Goal: Check status: Check status

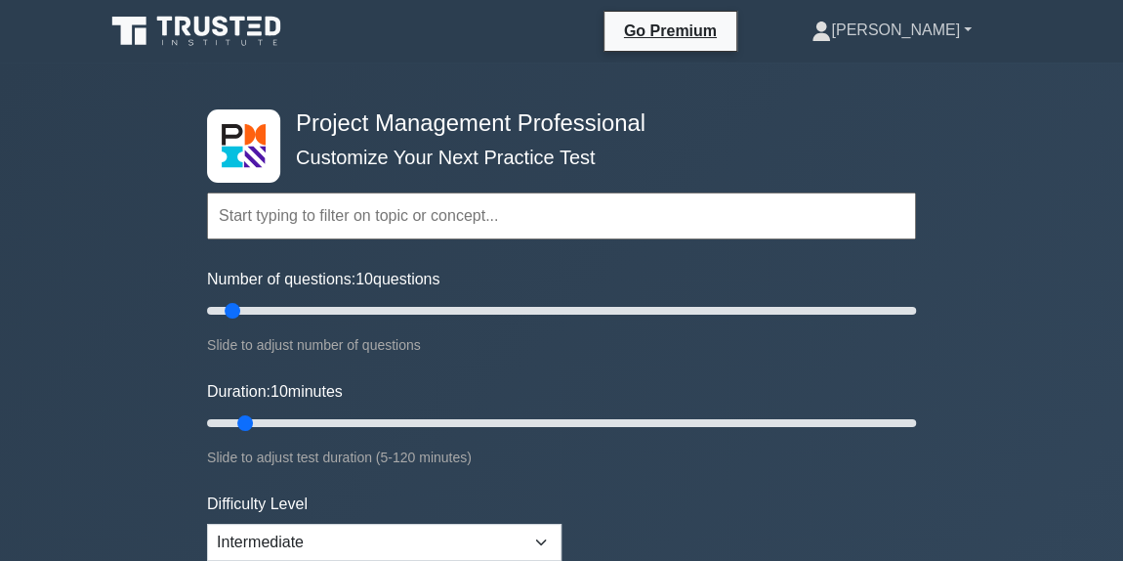
click at [969, 25] on link "[PERSON_NAME]" at bounding box center [892, 30] width 254 height 39
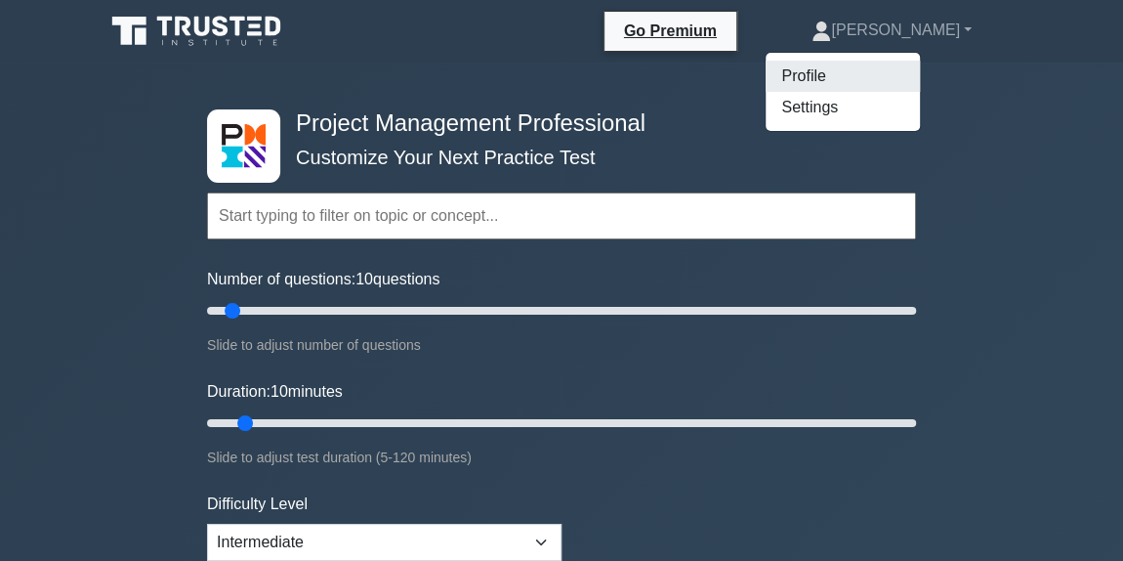
click at [920, 76] on link "Profile" at bounding box center [843, 76] width 154 height 31
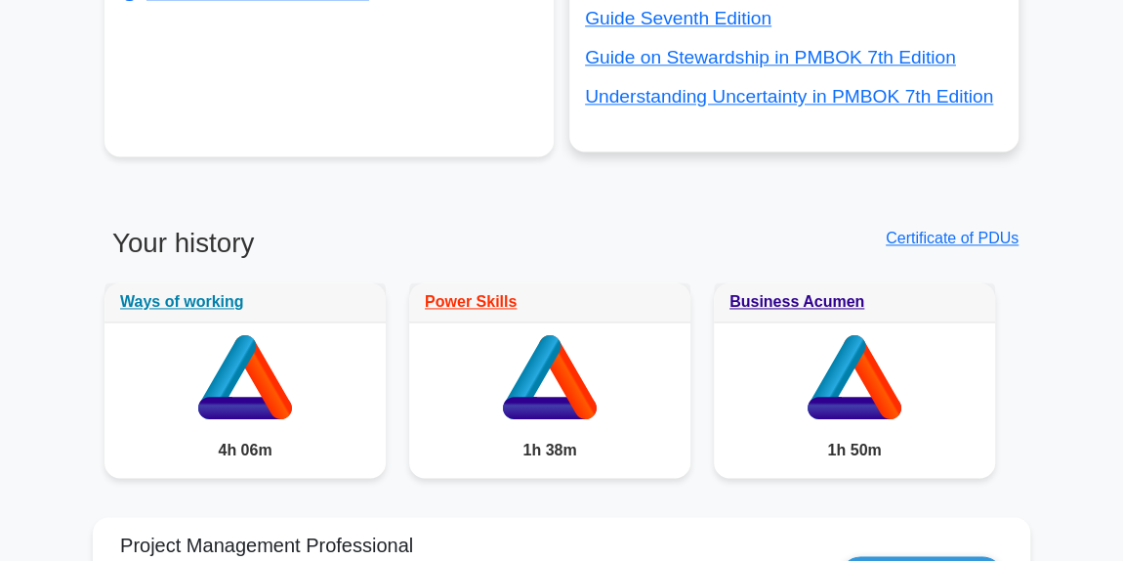
scroll to position [1509, 0]
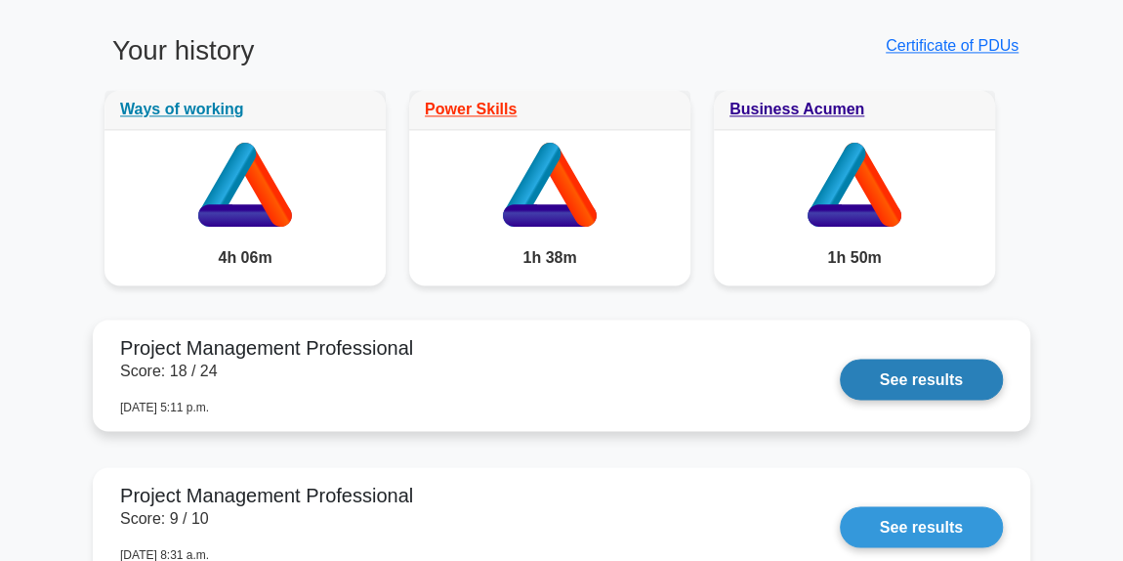
click at [919, 379] on link "See results" at bounding box center [921, 379] width 163 height 41
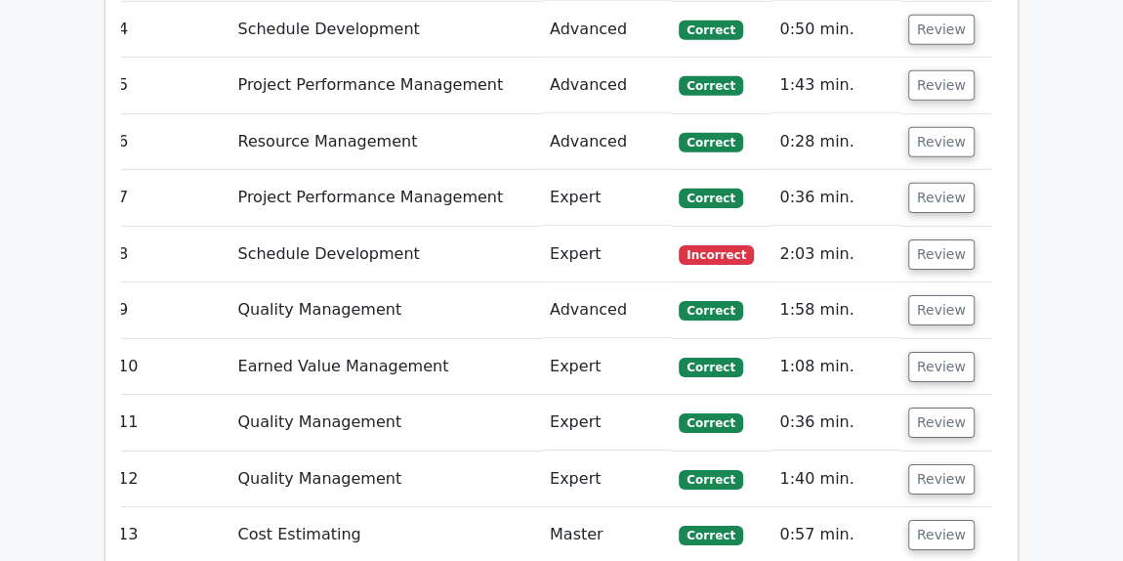
scroll to position [3047, 0]
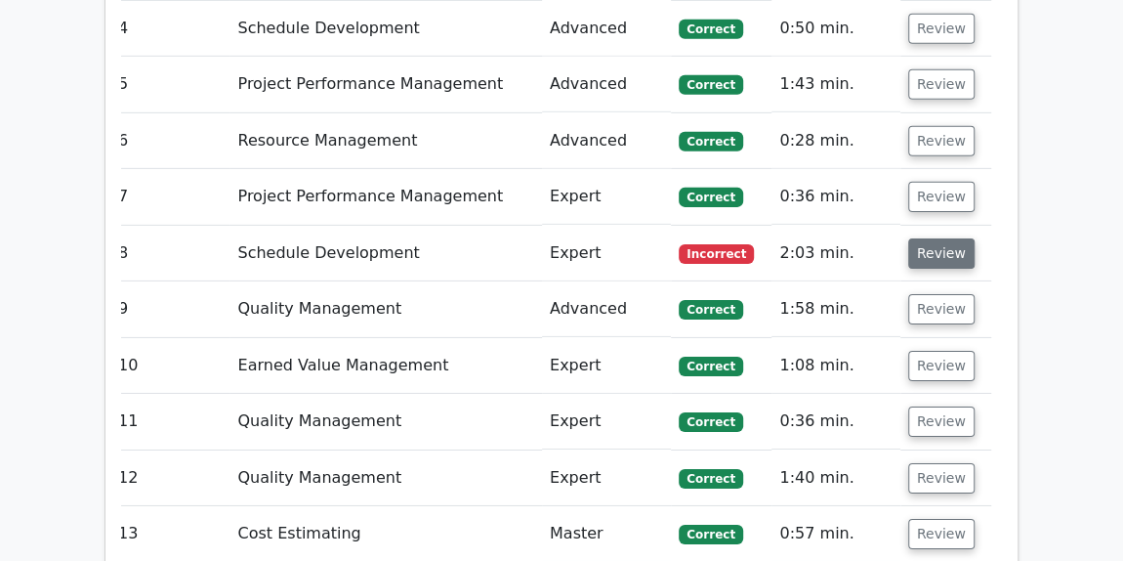
click at [930, 238] on button "Review" at bounding box center [942, 253] width 66 height 30
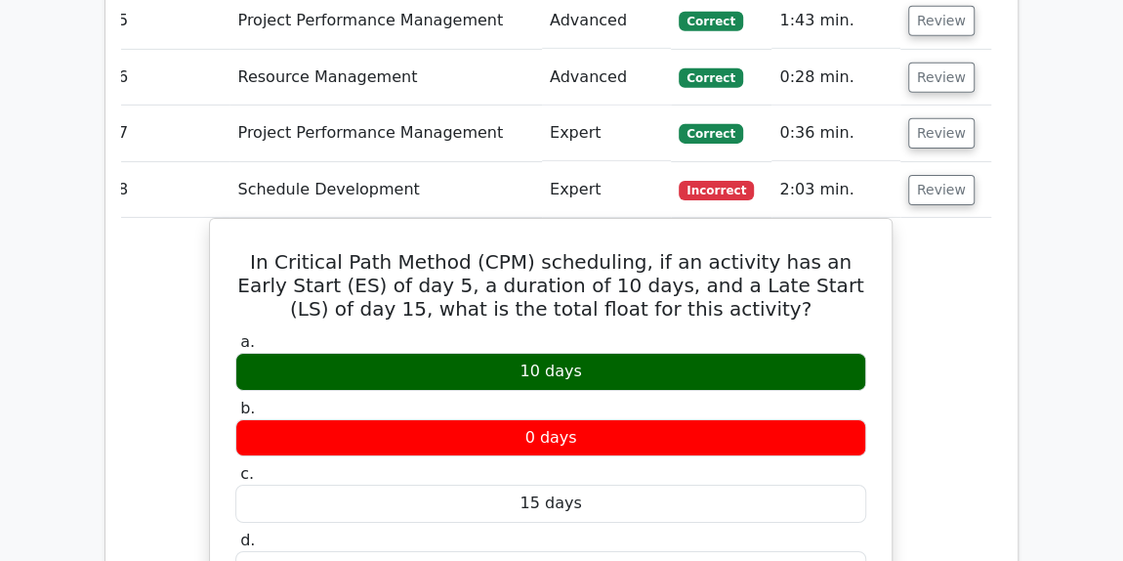
scroll to position [3116, 0]
